Goal: Complete application form

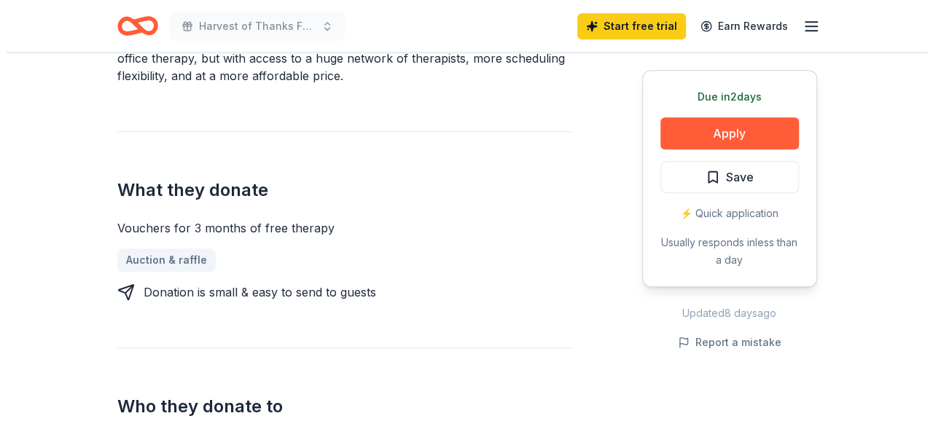
scroll to position [437, 0]
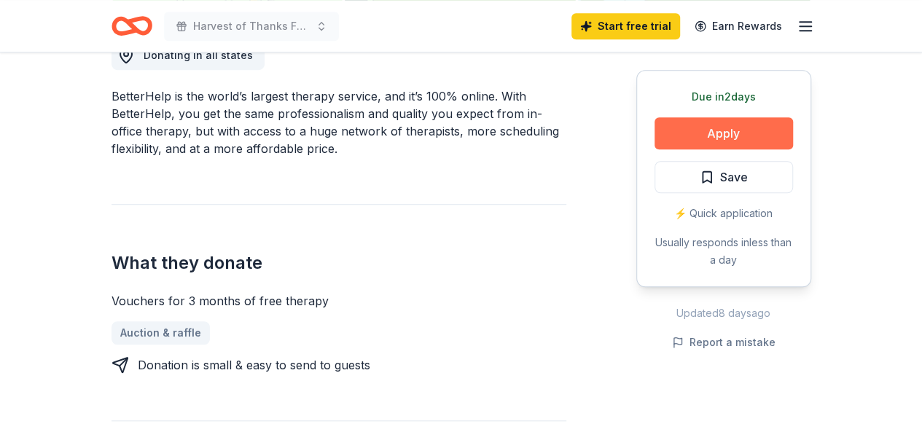
click at [721, 132] on button "Apply" at bounding box center [723, 133] width 138 height 32
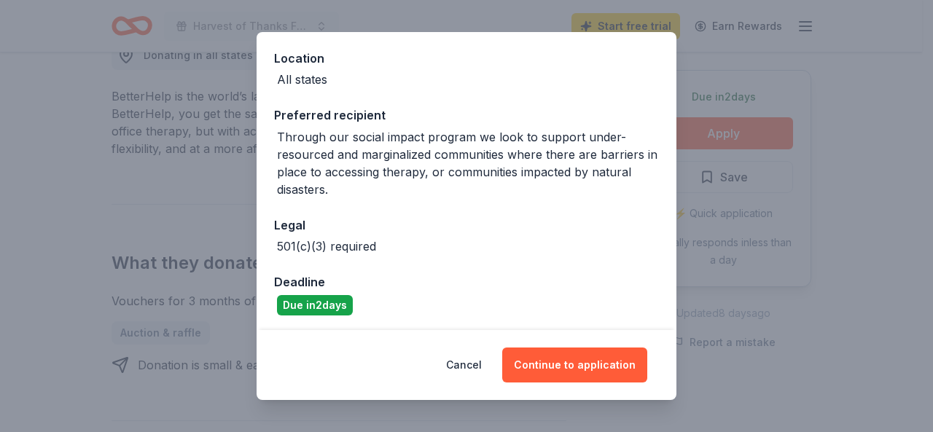
scroll to position [160, 0]
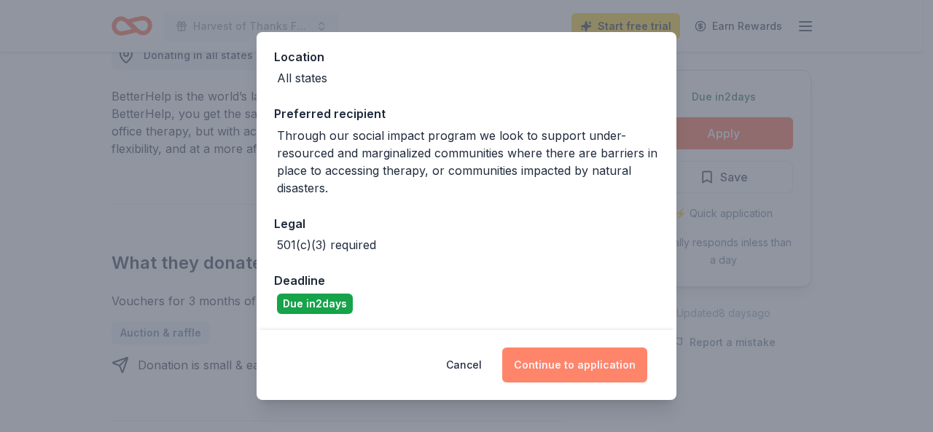
click at [546, 365] on button "Continue to application" at bounding box center [574, 365] width 145 height 35
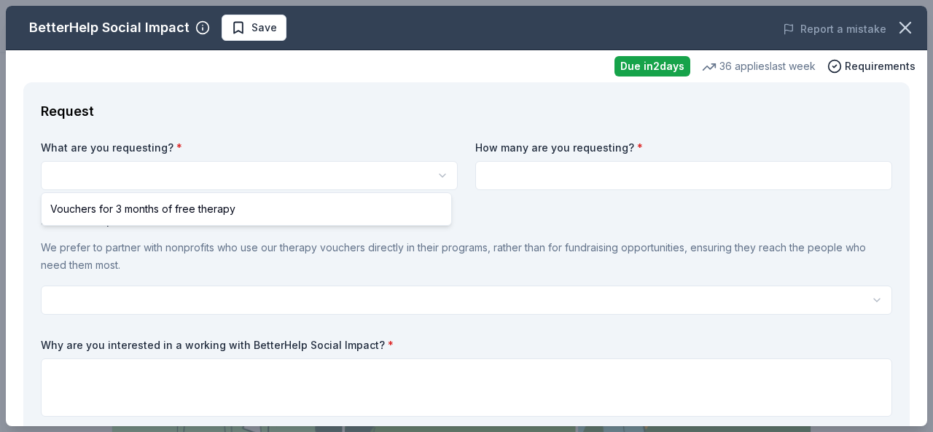
scroll to position [0, 0]
select select "Vouchers for 3 months of free therapy"
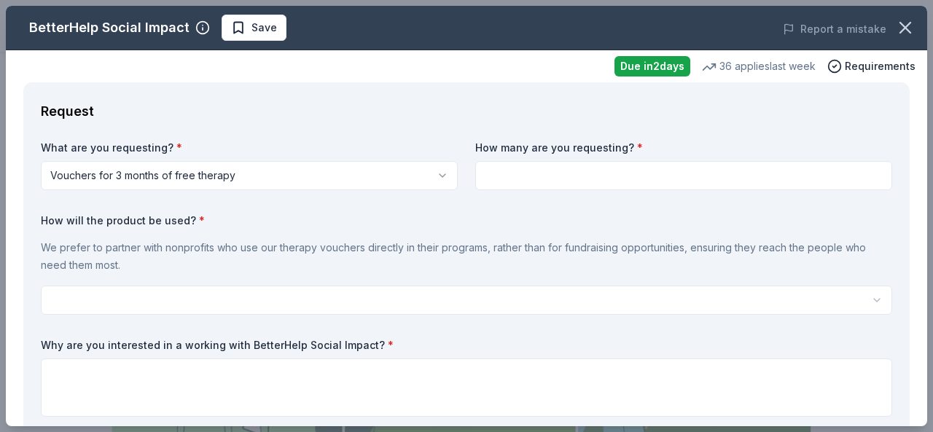
click at [515, 176] on input at bounding box center [683, 175] width 417 height 29
type input "2"
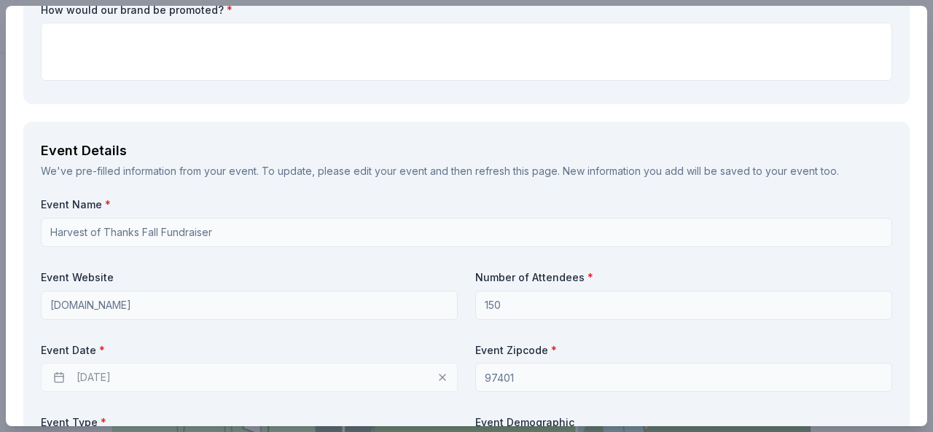
scroll to position [510, 0]
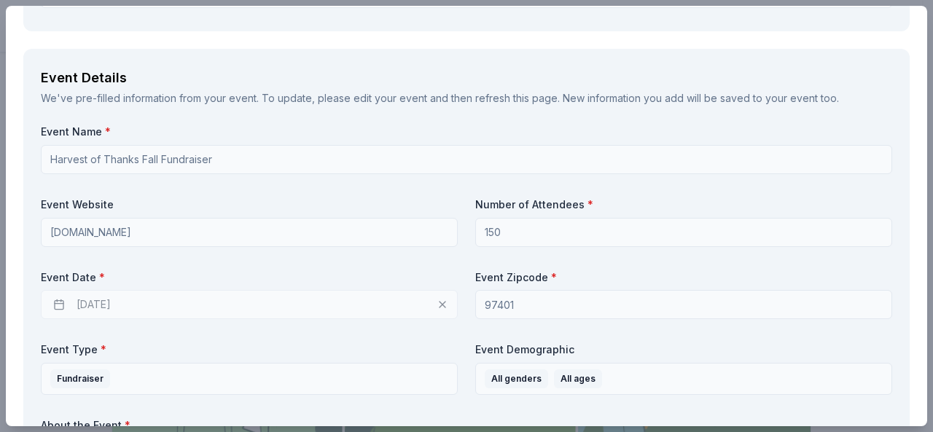
click at [101, 305] on div "[DATE]" at bounding box center [249, 304] width 417 height 29
click at [57, 307] on div "[DATE]" at bounding box center [249, 304] width 417 height 29
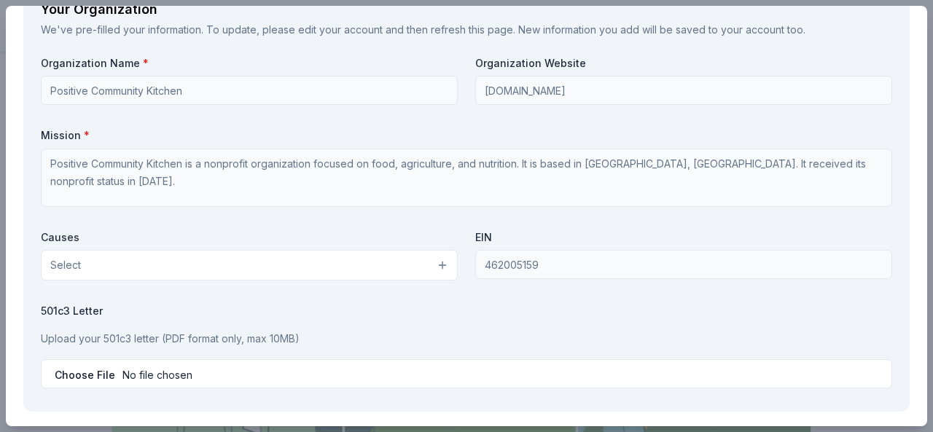
scroll to position [1312, 0]
